Goal: Information Seeking & Learning: Learn about a topic

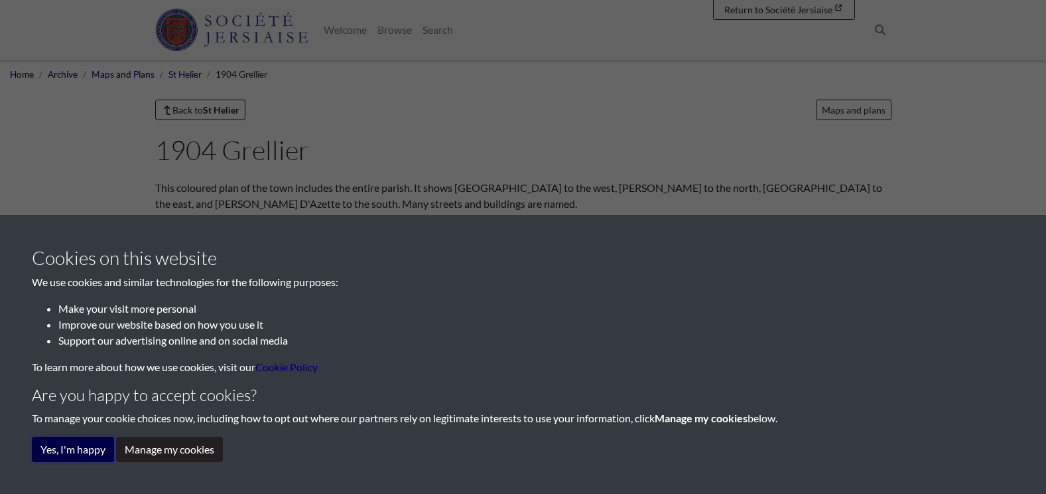
click at [77, 445] on button "Yes, I'm happy" at bounding box center [73, 449] width 82 height 25
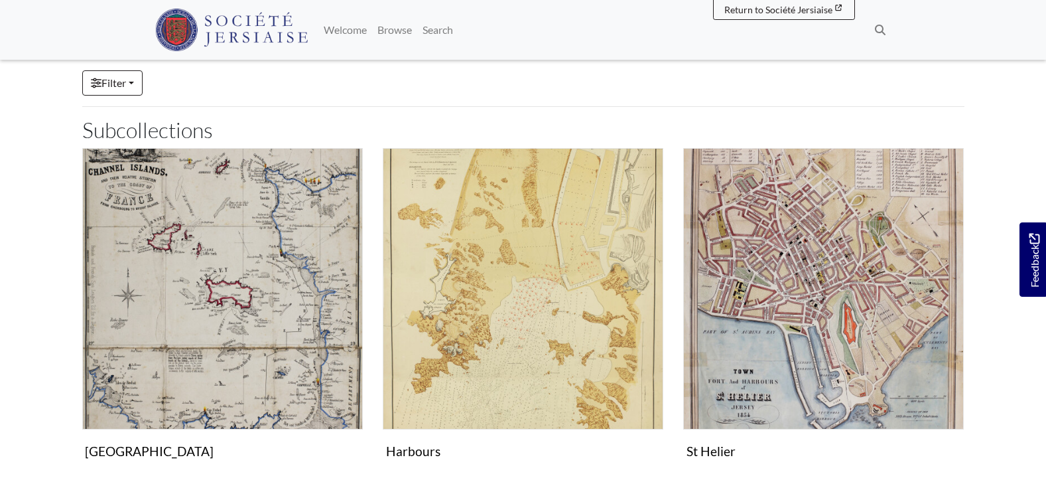
scroll to position [332, 0]
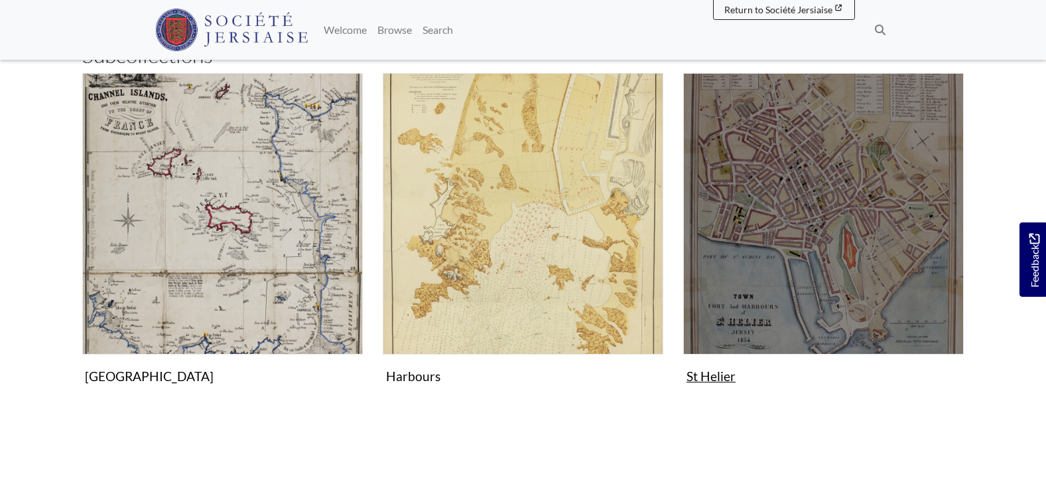
click at [807, 249] on img "Subcollection" at bounding box center [823, 213] width 281 height 281
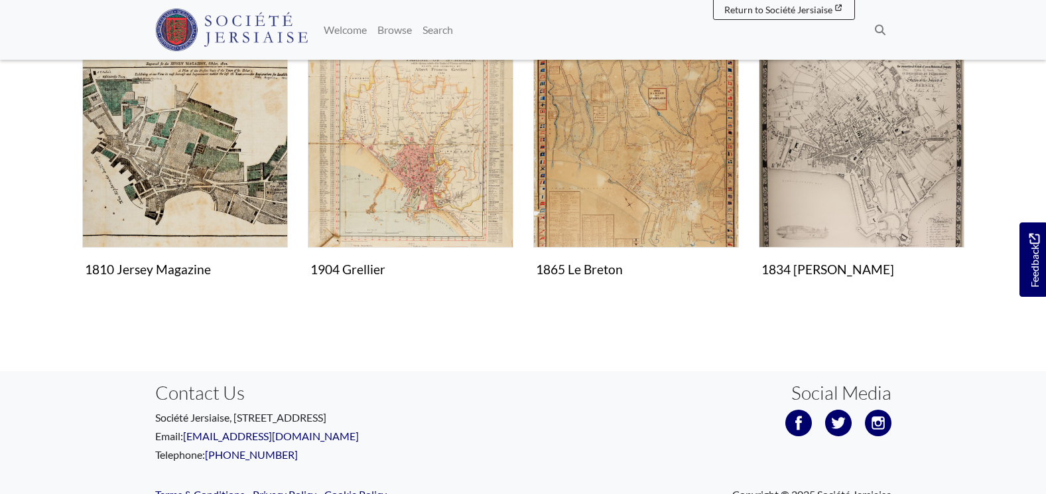
scroll to position [597, 0]
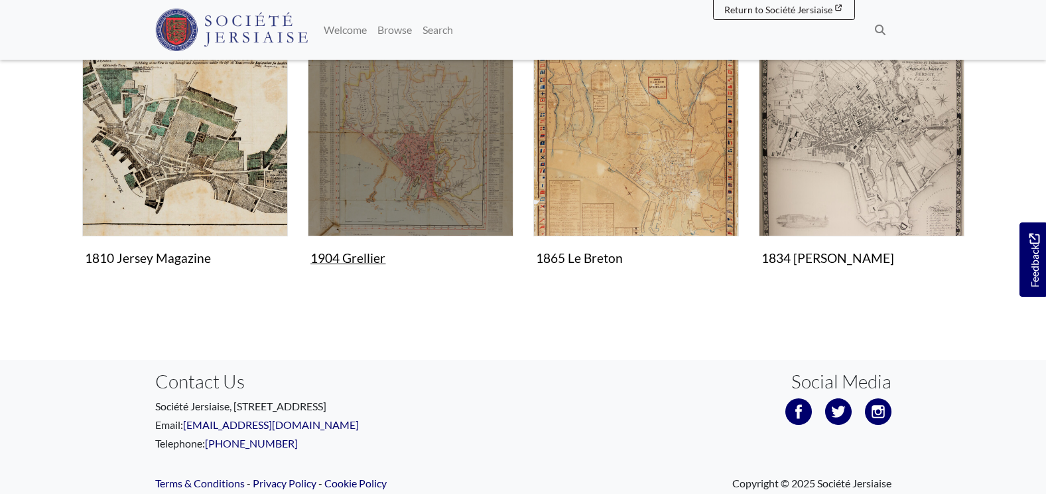
click at [430, 167] on img "Items in this Collection" at bounding box center [411, 134] width 206 height 206
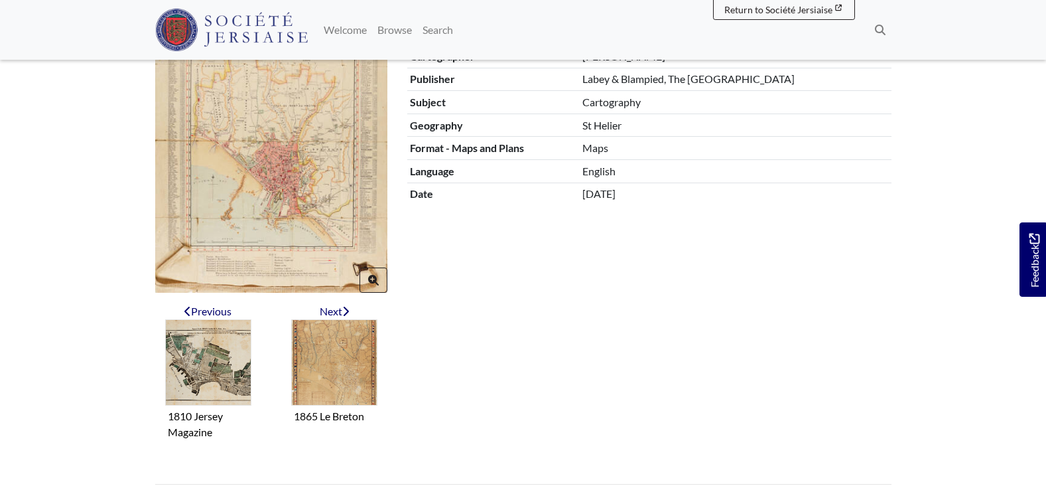
scroll to position [336, 0]
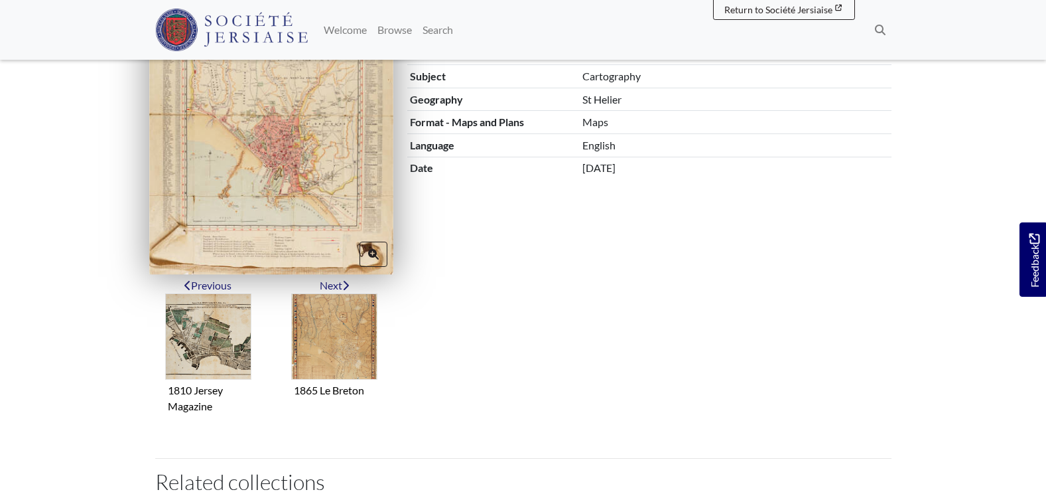
click at [305, 179] on img at bounding box center [271, 116] width 244 height 316
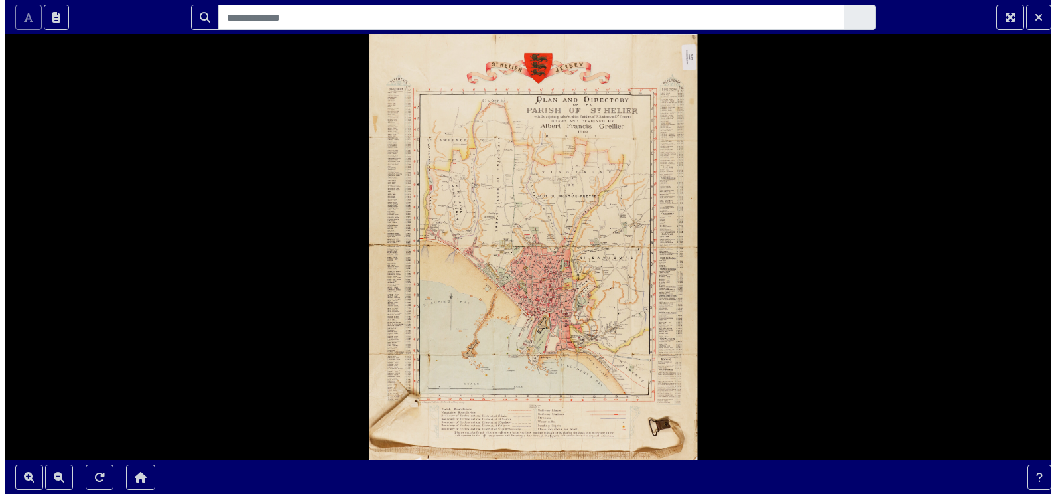
scroll to position [0, 0]
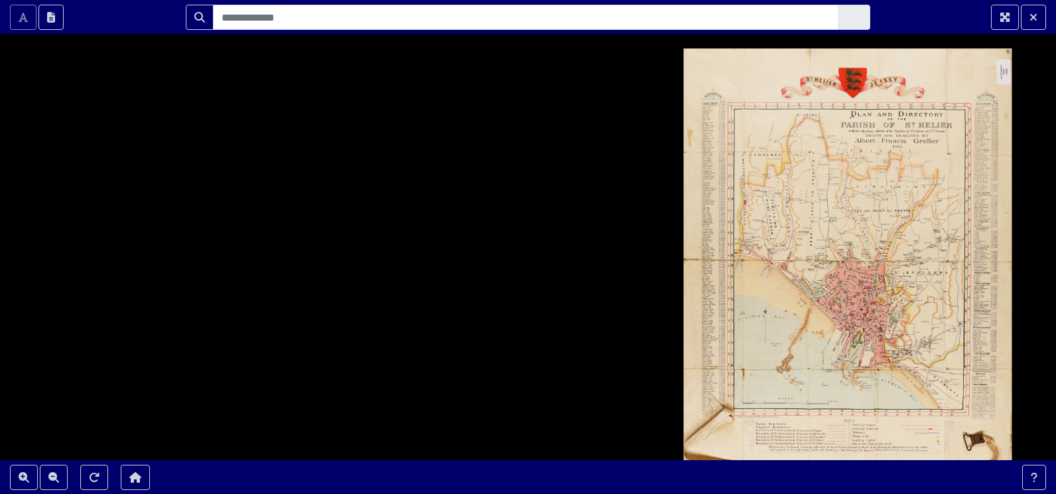
drag, startPoint x: 504, startPoint y: 242, endPoint x: 824, endPoint y: 257, distance: 320.1
click at [824, 257] on div at bounding box center [528, 247] width 1056 height 494
click at [794, 227] on div at bounding box center [528, 247] width 1056 height 494
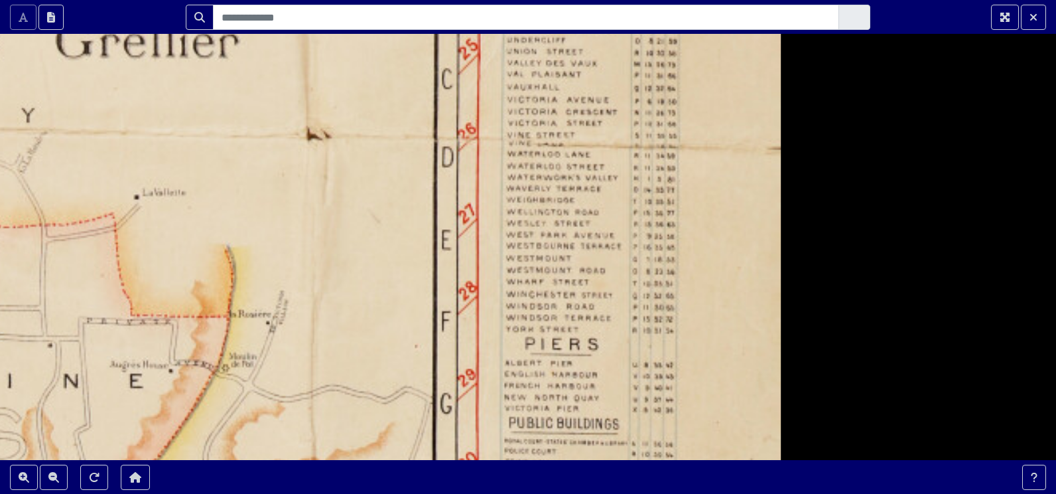
drag, startPoint x: 790, startPoint y: 268, endPoint x: 163, endPoint y: 291, distance: 626.8
click at [163, 291] on div at bounding box center [528, 247] width 1056 height 494
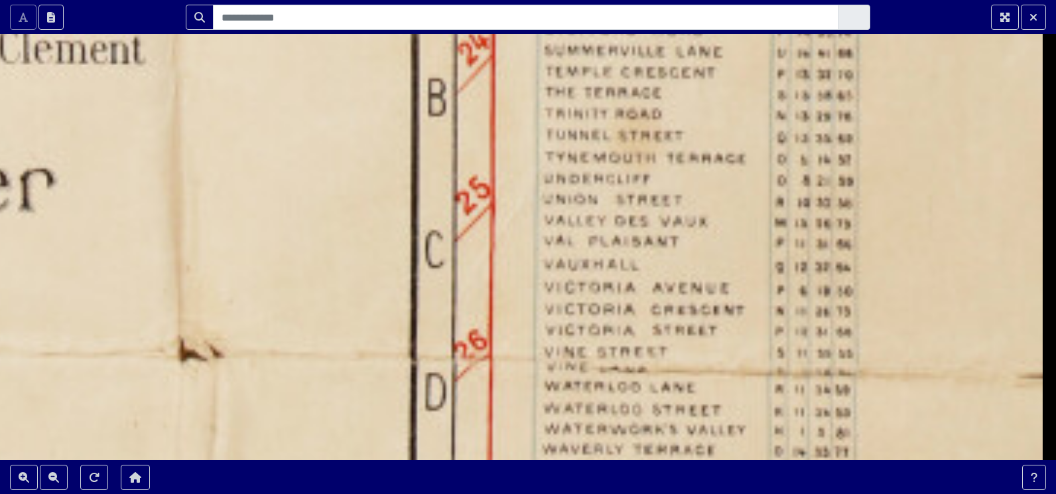
drag, startPoint x: 542, startPoint y: 175, endPoint x: 611, endPoint y: 149, distance: 73.7
click at [611, 149] on div at bounding box center [528, 247] width 1056 height 494
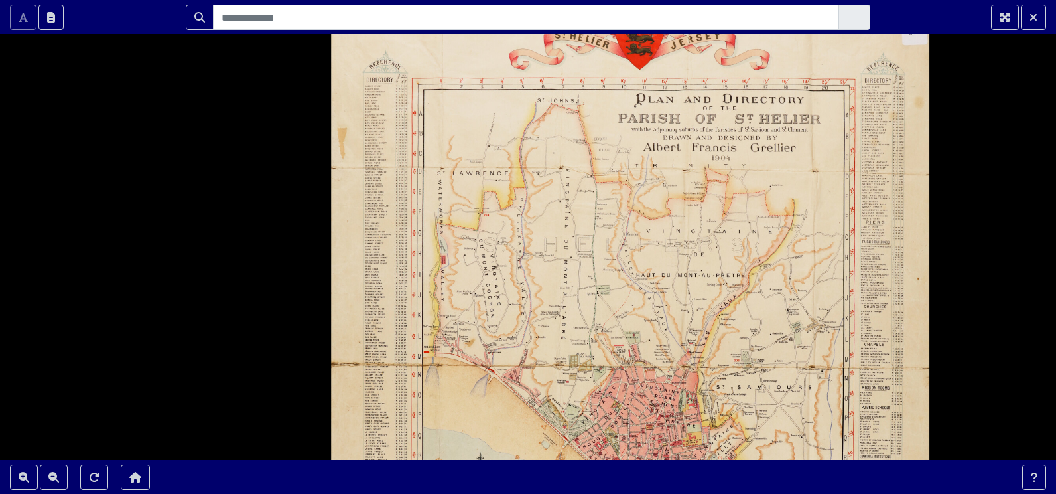
drag, startPoint x: 387, startPoint y: 180, endPoint x: 711, endPoint y: 194, distance: 324.1
click at [711, 194] on div at bounding box center [528, 247] width 1056 height 494
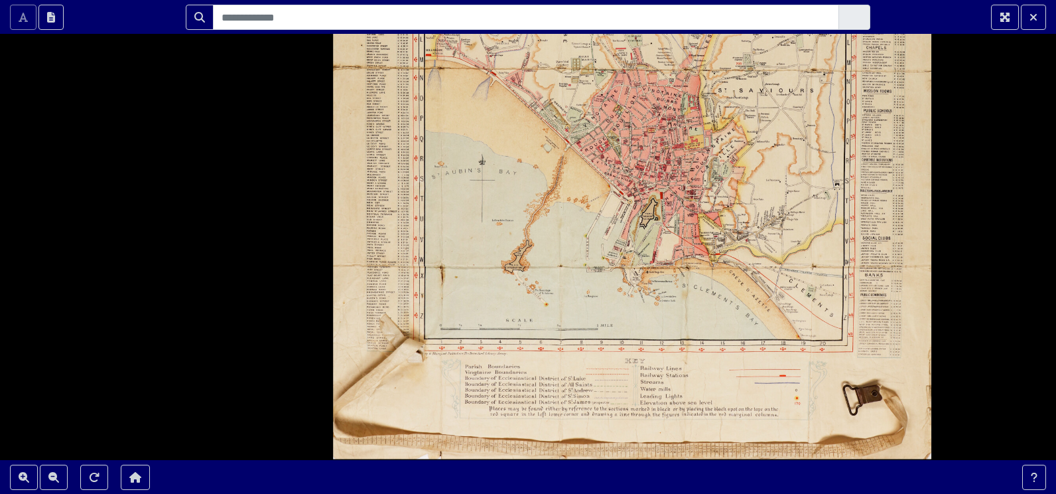
drag, startPoint x: 623, startPoint y: 356, endPoint x: 555, endPoint y: 7, distance: 355.0
click at [555, 0] on html "Scroll the mousewheel to zoom" at bounding box center [528, 247] width 1056 height 494
